Goal: Task Accomplishment & Management: Use online tool/utility

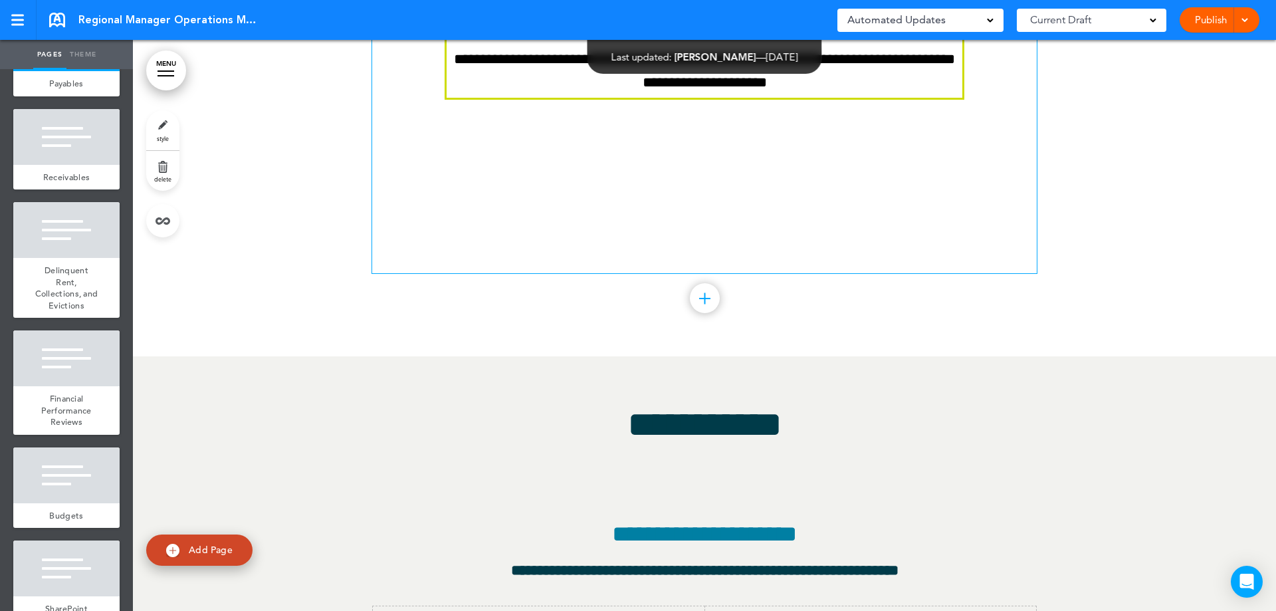
scroll to position [81635, 0]
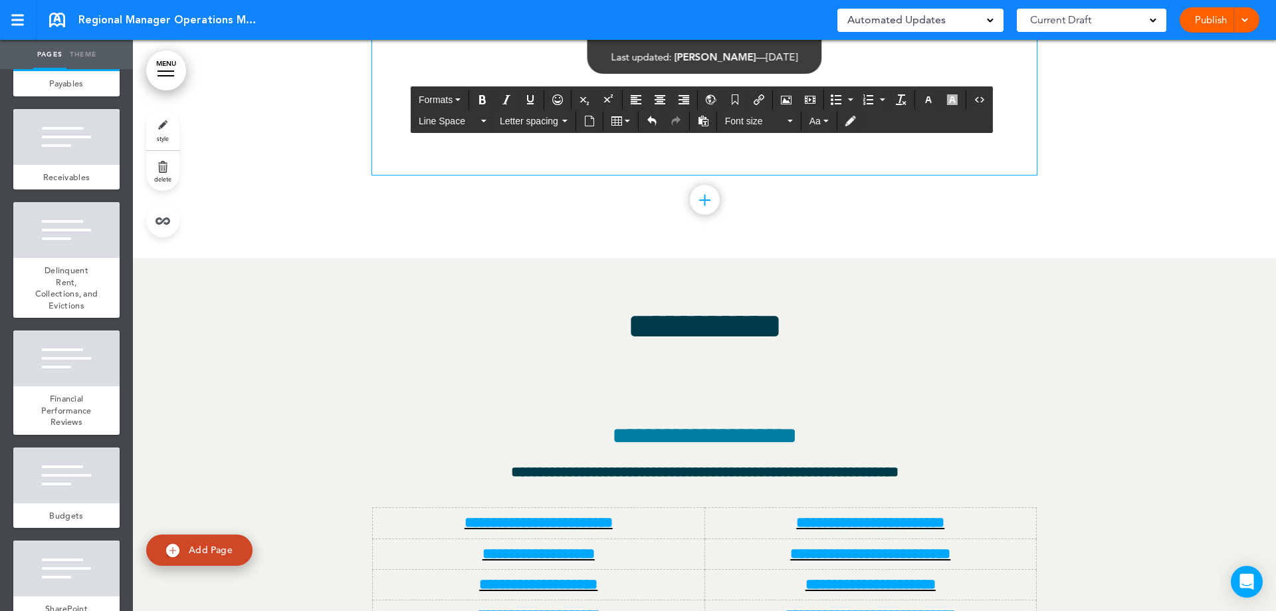
scroll to position [81768, 0]
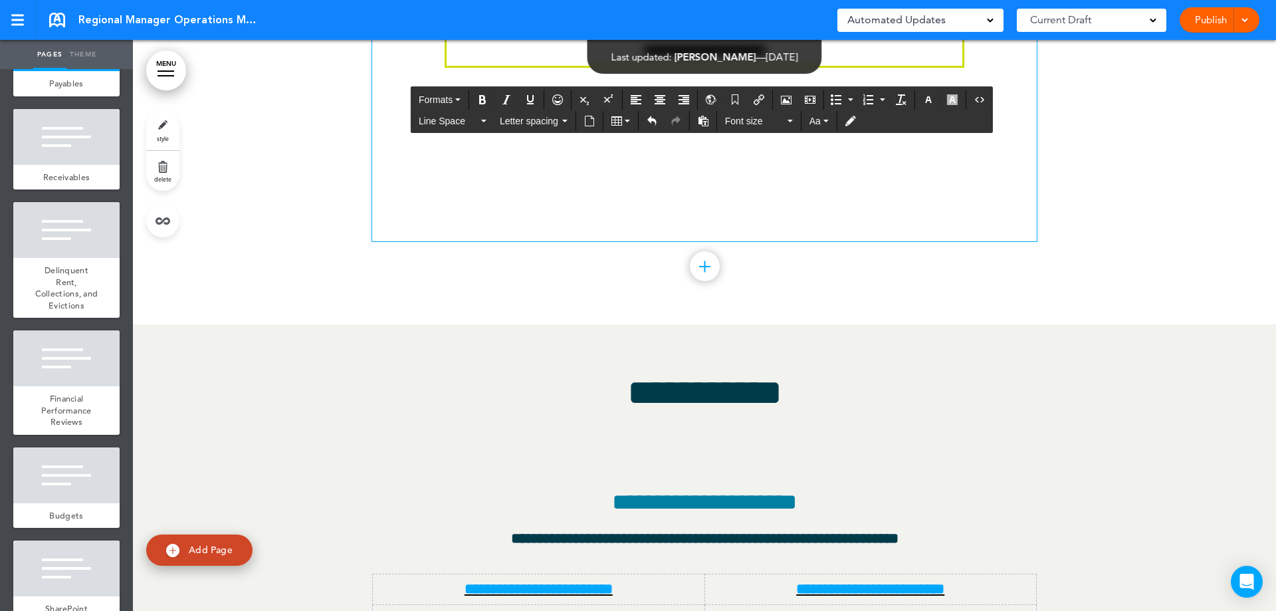
scroll to position [82100, 0]
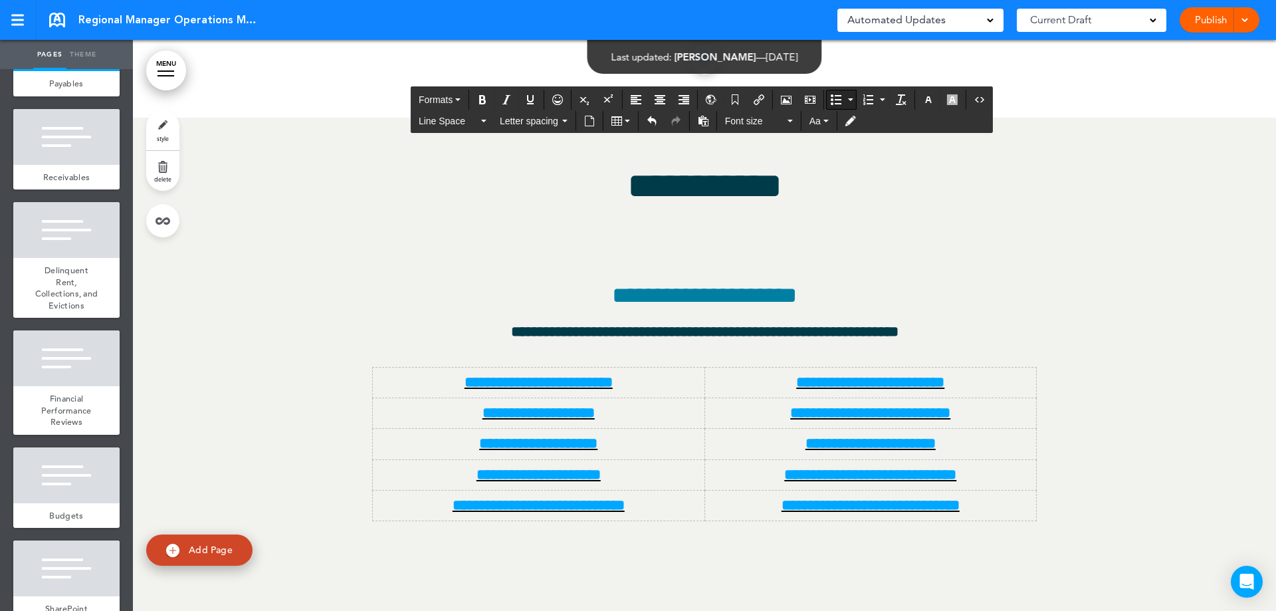
click at [833, 102] on icon "Bullet list" at bounding box center [836, 99] width 11 height 11
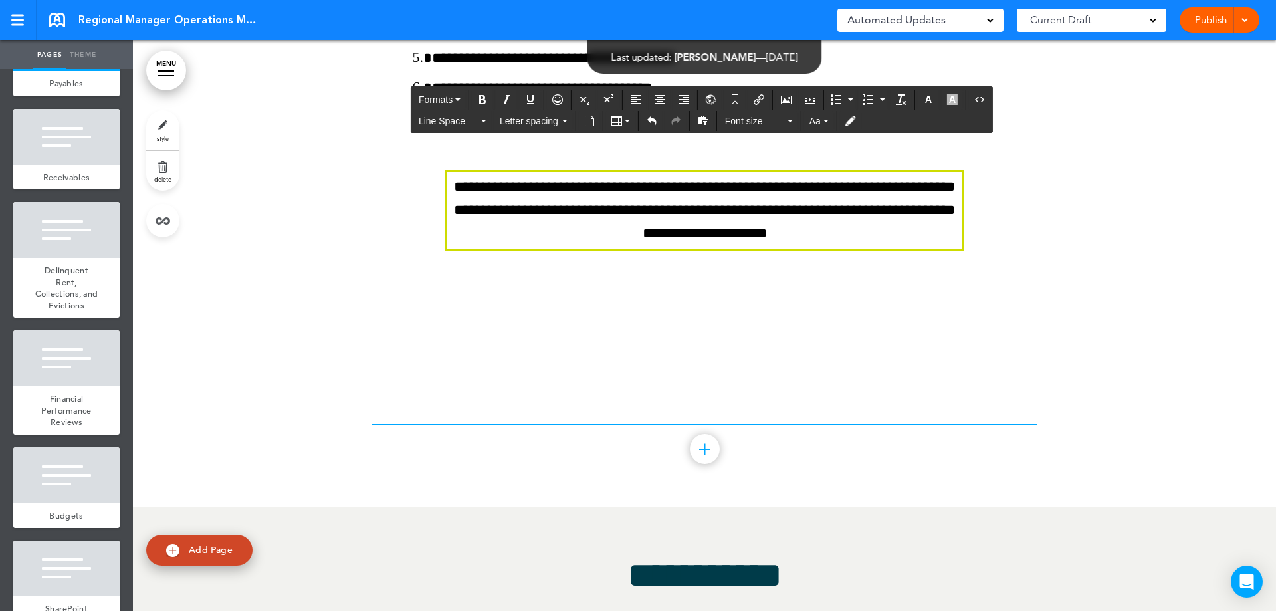
scroll to position [81901, 0]
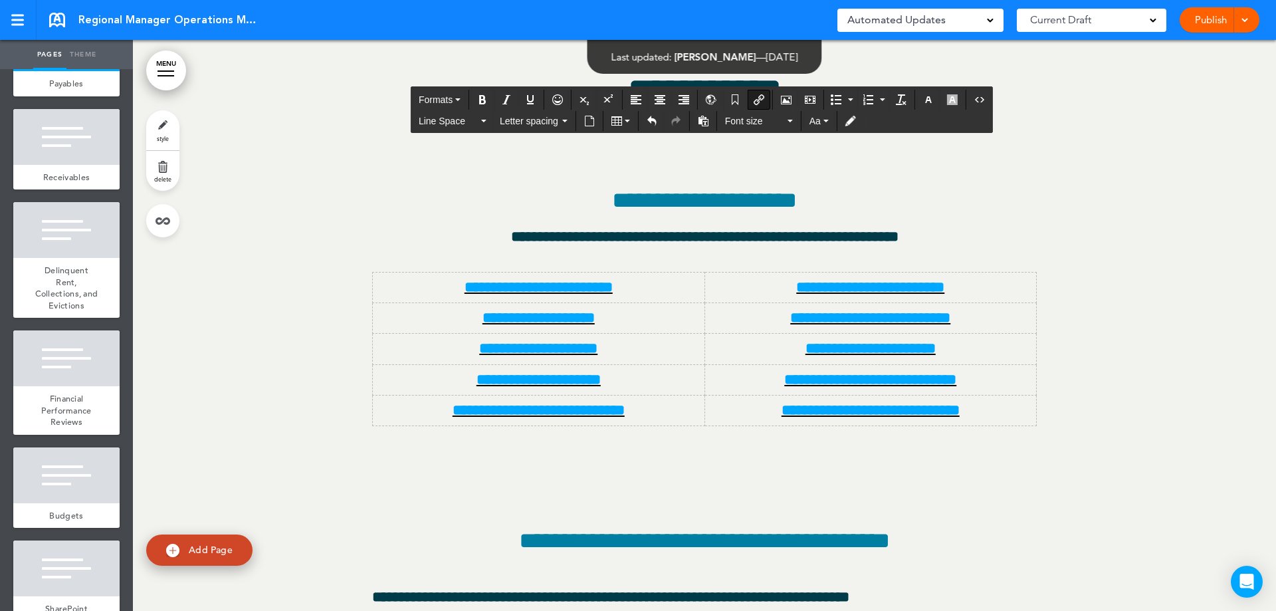
scroll to position [82432, 0]
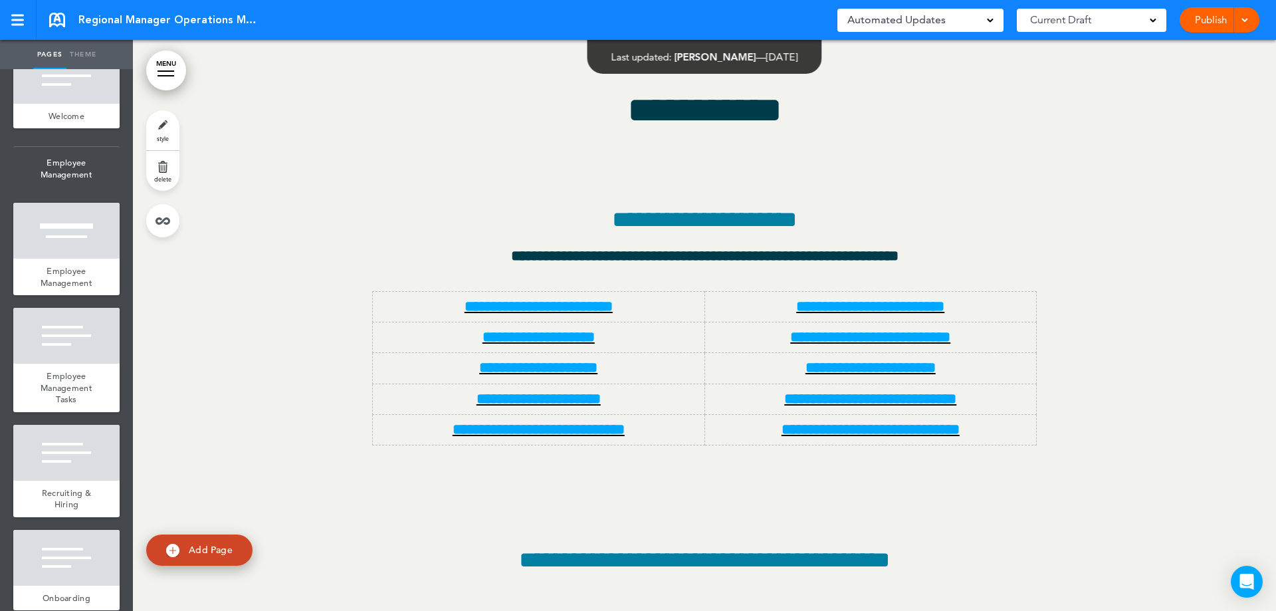
scroll to position [133, 0]
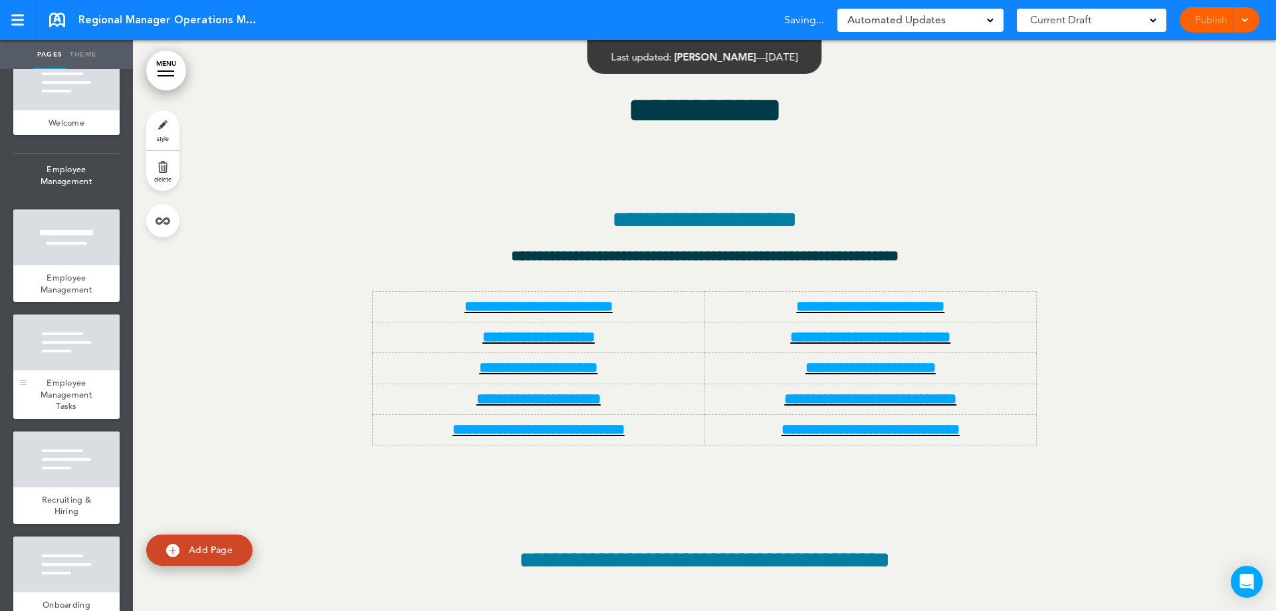
click at [68, 385] on span "Employee Management Tasks" at bounding box center [67, 394] width 52 height 35
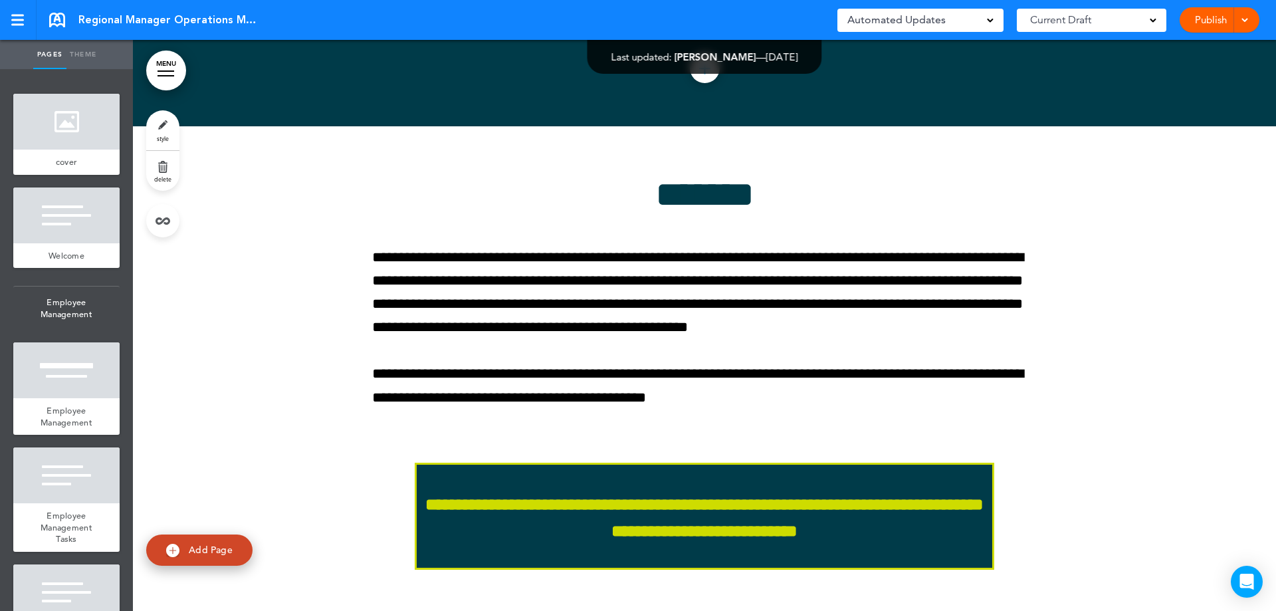
click at [1205, 19] on link "Publish" at bounding box center [1210, 19] width 42 height 25
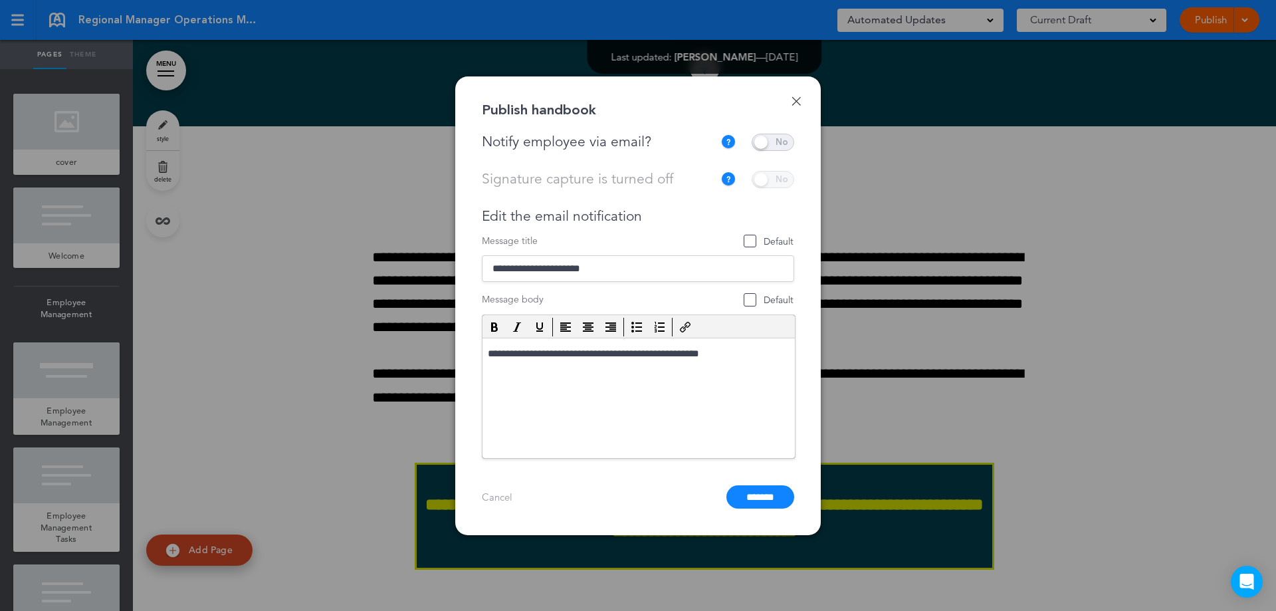
click at [783, 141] on span at bounding box center [773, 142] width 43 height 17
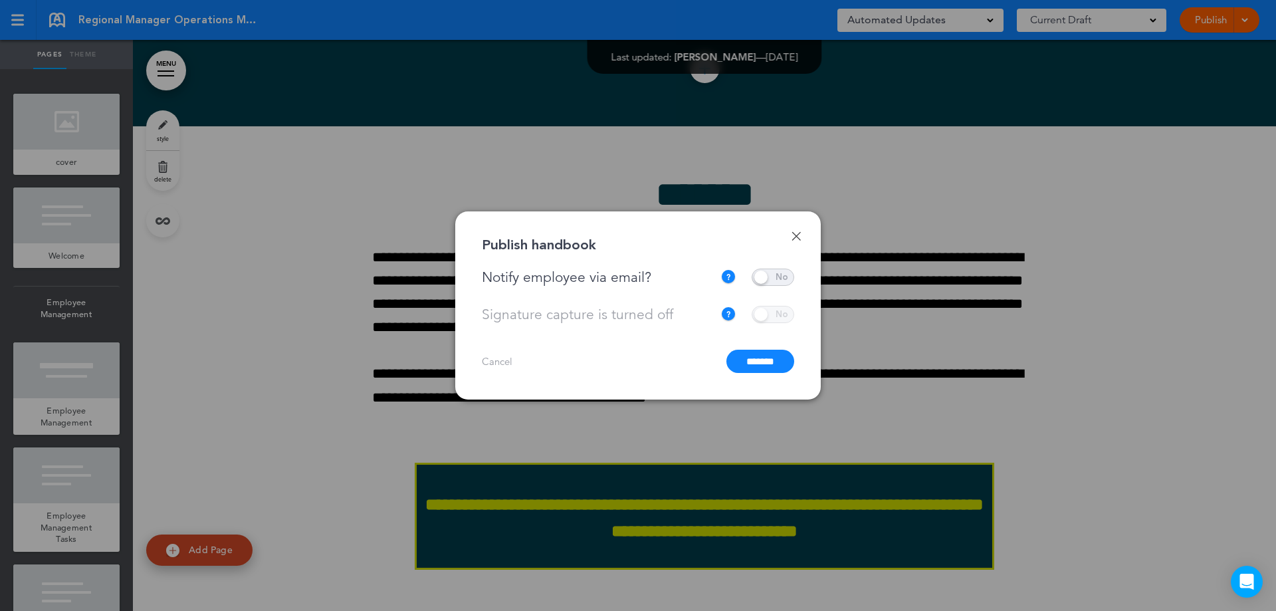
click at [762, 353] on input "*******" at bounding box center [760, 361] width 68 height 23
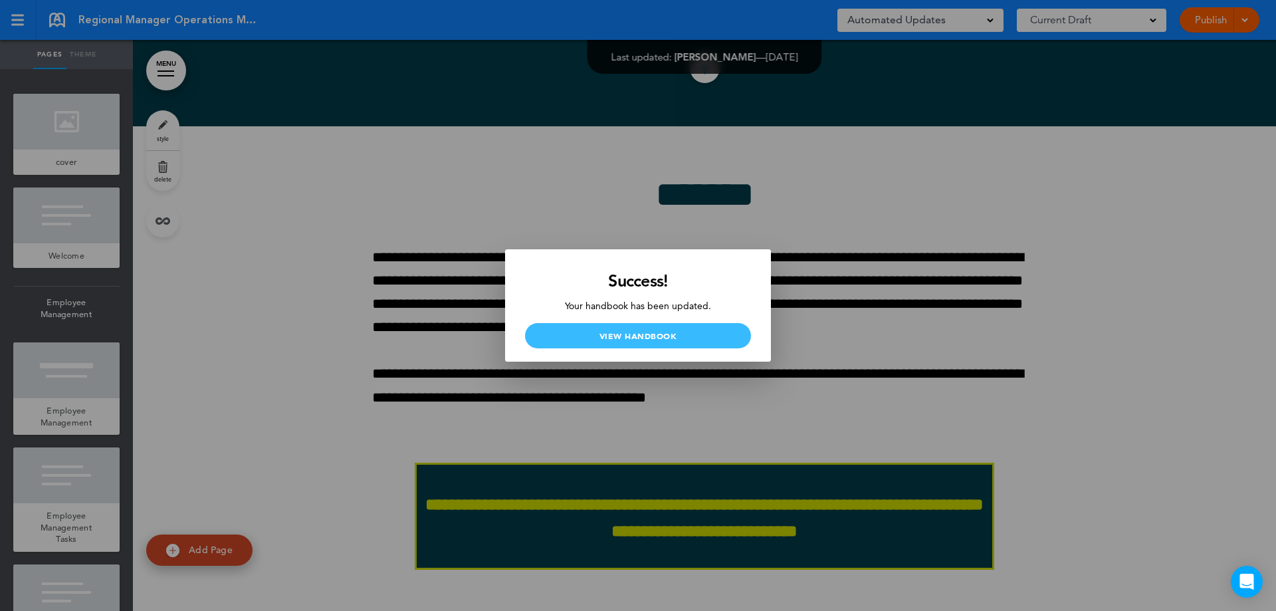
click at [668, 340] on link "View Handbook" at bounding box center [638, 335] width 226 height 25
